Goal: Task Accomplishment & Management: Use online tool/utility

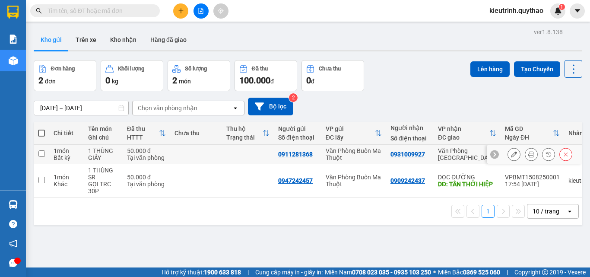
click at [39, 154] on input "checkbox" at bounding box center [41, 153] width 6 height 6
checkbox input "true"
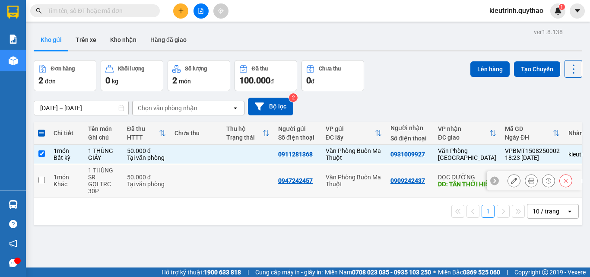
click at [41, 179] on input "checkbox" at bounding box center [41, 180] width 6 height 6
checkbox input "true"
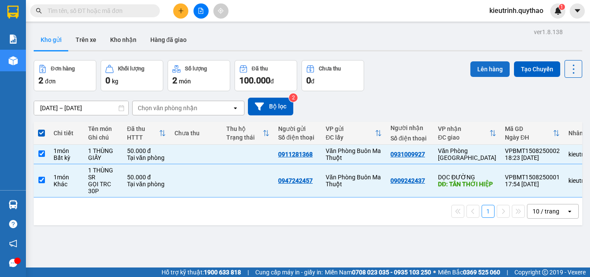
click at [486, 74] on button "Lên hàng" at bounding box center [490, 69] width 39 height 16
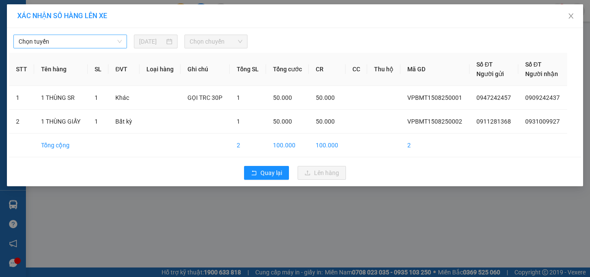
click at [83, 43] on span "Chọn tuyến" at bounding box center [70, 41] width 103 height 13
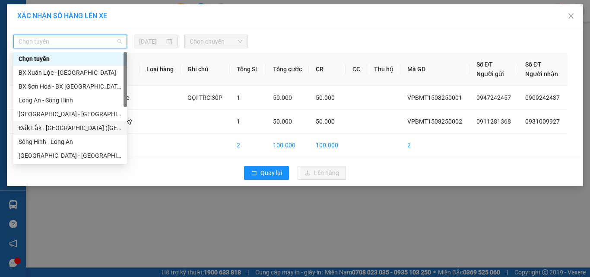
scroll to position [97, 0]
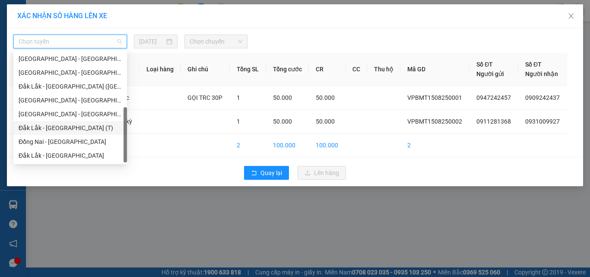
click at [58, 125] on div "Đắk Lắk - [GEOGRAPHIC_DATA] (T)" at bounding box center [70, 128] width 103 height 10
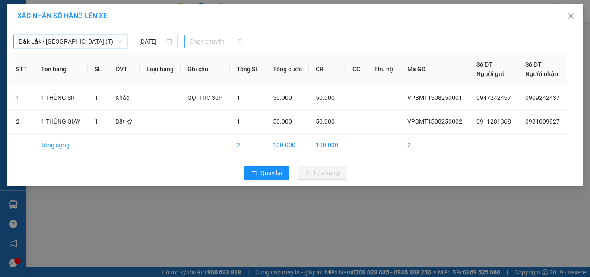
click at [217, 44] on span "Chọn chuyến" at bounding box center [216, 41] width 53 height 13
click at [100, 47] on span "Đắk Lắk - [GEOGRAPHIC_DATA] (T)" at bounding box center [70, 41] width 103 height 13
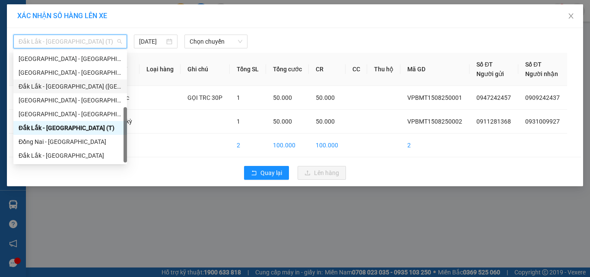
scroll to position [10, 0]
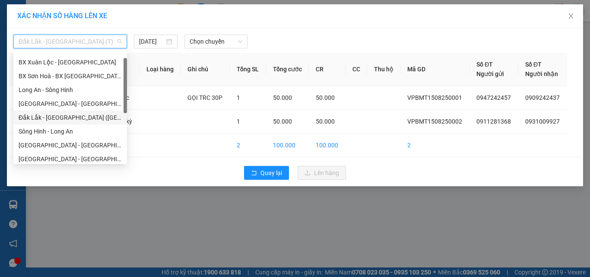
click at [78, 117] on div "Đắk Lắk - [GEOGRAPHIC_DATA] ([GEOGRAPHIC_DATA] mới)" at bounding box center [70, 118] width 103 height 10
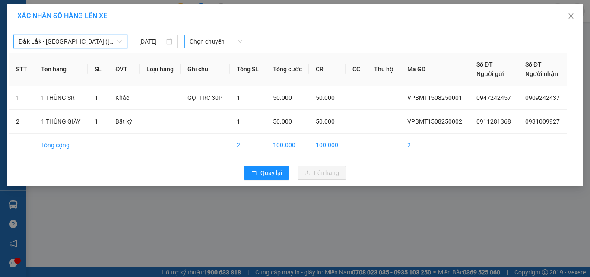
click at [213, 41] on span "Chọn chuyến" at bounding box center [216, 41] width 53 height 13
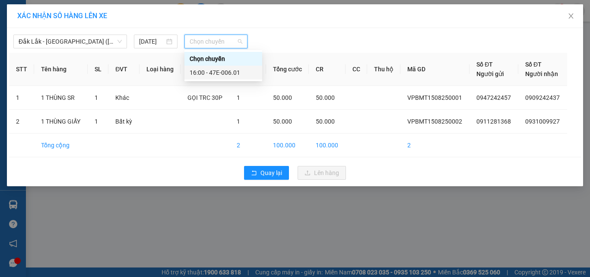
click at [233, 69] on div "16:00 - 47E-006.01" at bounding box center [223, 73] width 67 height 10
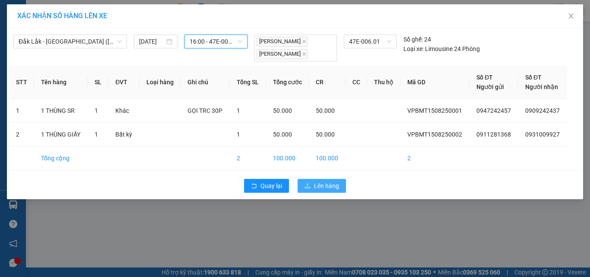
click at [307, 187] on icon "upload" at bounding box center [308, 186] width 6 height 6
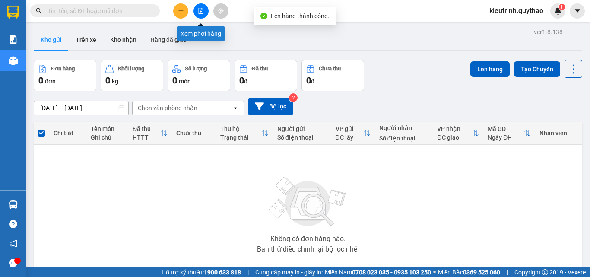
click at [200, 8] on icon "file-add" at bounding box center [201, 11] width 5 height 6
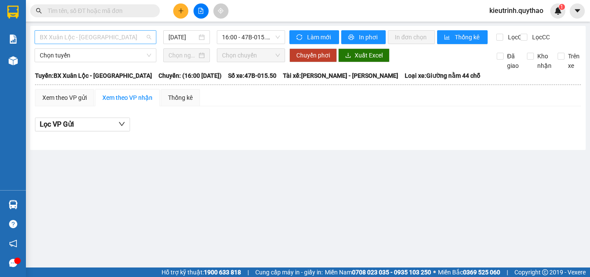
click at [80, 35] on span "BX Xuân Lộc - [GEOGRAPHIC_DATA]" at bounding box center [95, 37] width 111 height 13
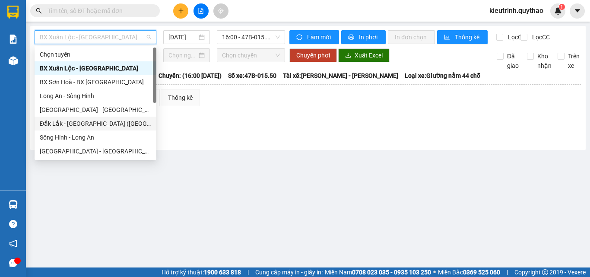
click at [72, 118] on div "Đắk Lắk - [GEOGRAPHIC_DATA] ([GEOGRAPHIC_DATA] mới)" at bounding box center [96, 124] width 122 height 14
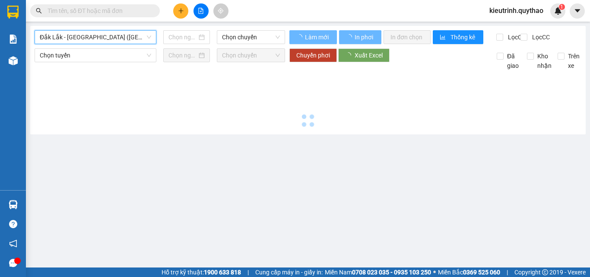
type input "[DATE]"
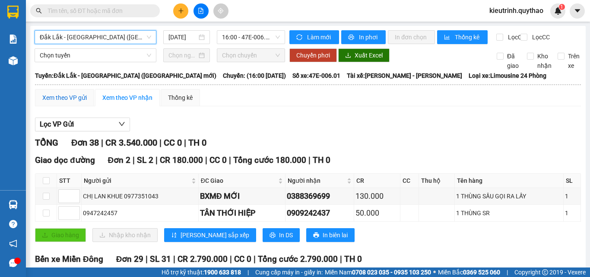
click at [85, 102] on div "Xem theo VP gửi" at bounding box center [64, 98] width 45 height 10
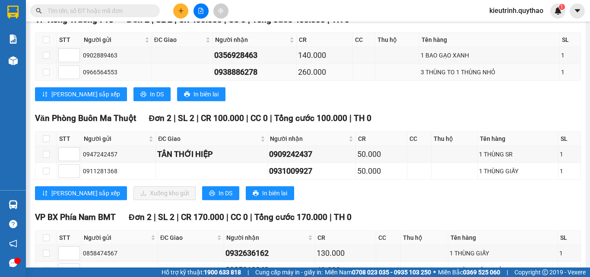
scroll to position [921, 0]
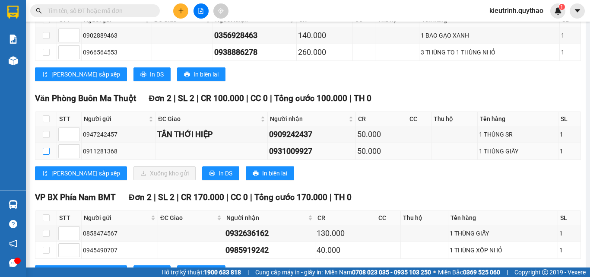
click at [45, 155] on input "checkbox" at bounding box center [46, 151] width 7 height 7
checkbox input "true"
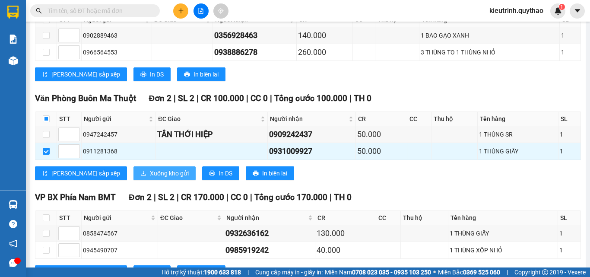
click at [150, 177] on span "Xuống kho gửi" at bounding box center [169, 174] width 39 height 10
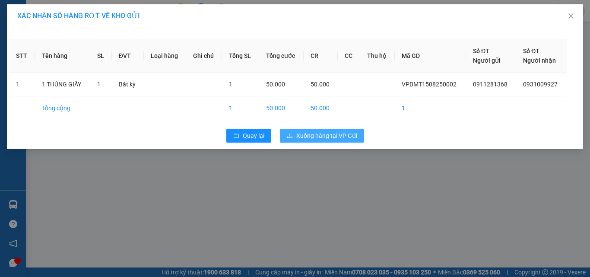
click at [313, 139] on span "Xuống hàng tại VP Gửi" at bounding box center [326, 136] width 61 height 10
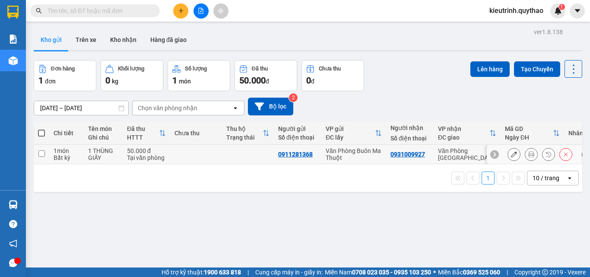
click at [41, 156] on input "checkbox" at bounding box center [41, 153] width 6 height 6
checkbox input "true"
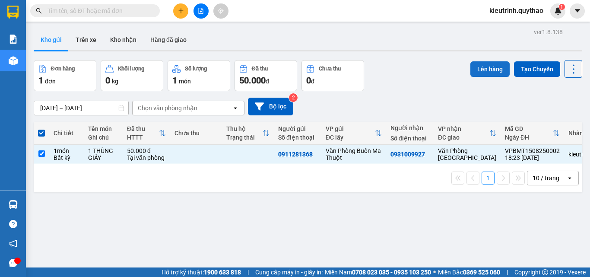
click at [494, 64] on button "Lên hàng" at bounding box center [490, 69] width 39 height 16
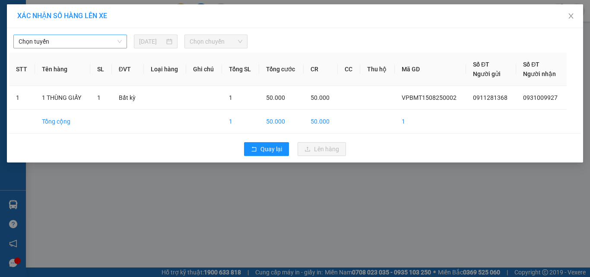
click at [102, 40] on span "Chọn tuyến" at bounding box center [70, 41] width 103 height 13
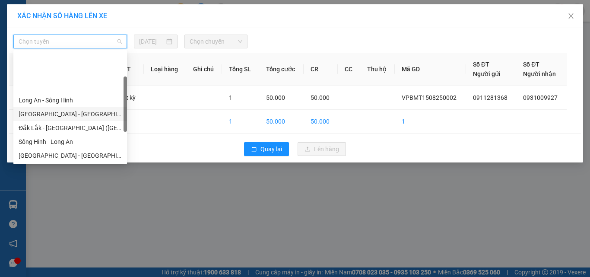
scroll to position [43, 0]
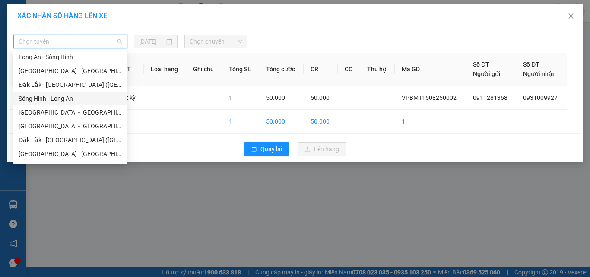
click at [60, 95] on div "Sông Hinh - Long An" at bounding box center [70, 99] width 103 height 10
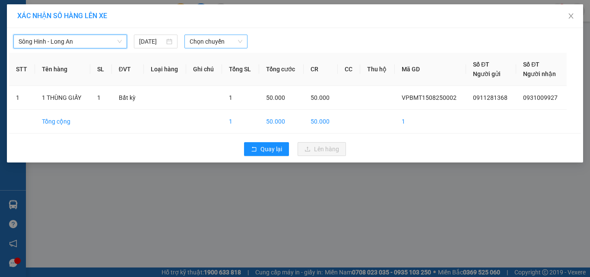
click at [195, 41] on span "Chọn chuyến" at bounding box center [216, 41] width 53 height 13
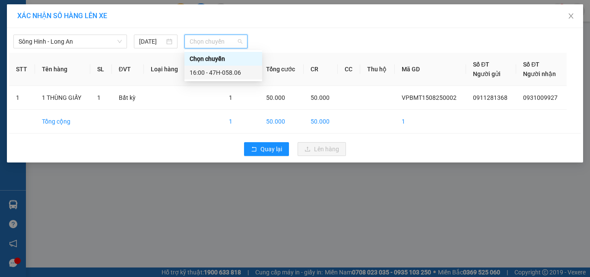
click at [223, 75] on div "16:00 - 47H-058.06" at bounding box center [223, 73] width 67 height 10
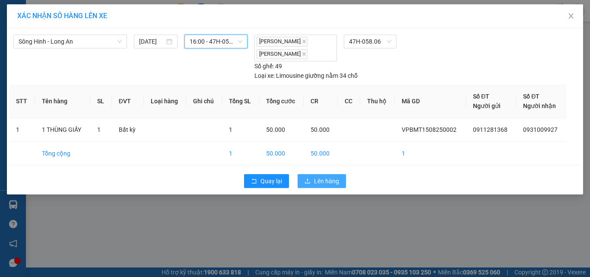
click at [317, 182] on span "Lên hàng" at bounding box center [326, 181] width 25 height 10
